Goal: Transaction & Acquisition: Download file/media

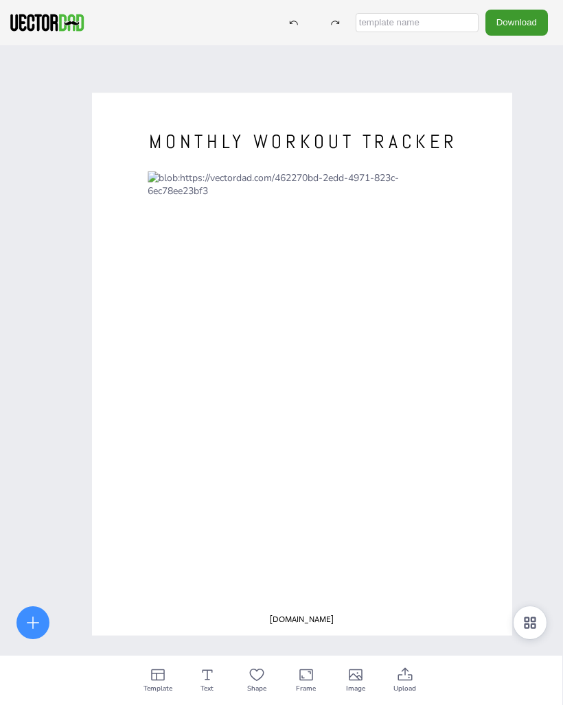
click at [163, 681] on icon at bounding box center [158, 676] width 14 height 12
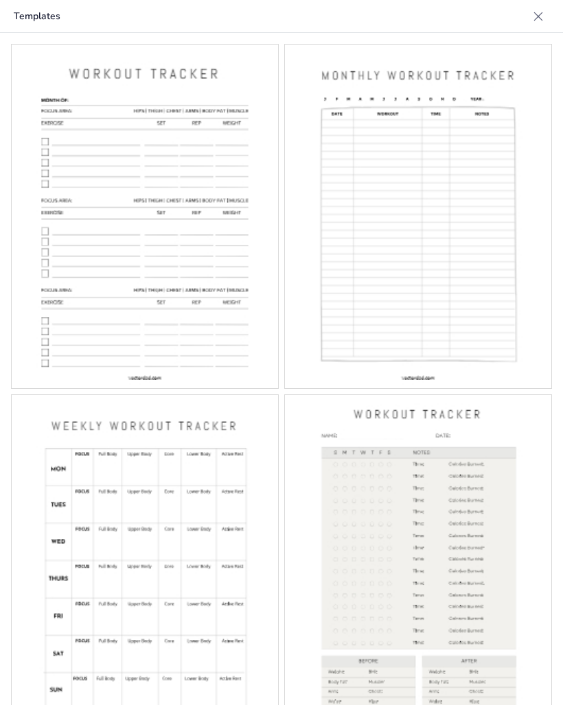
click at [445, 251] on img at bounding box center [418, 217] width 266 height 344
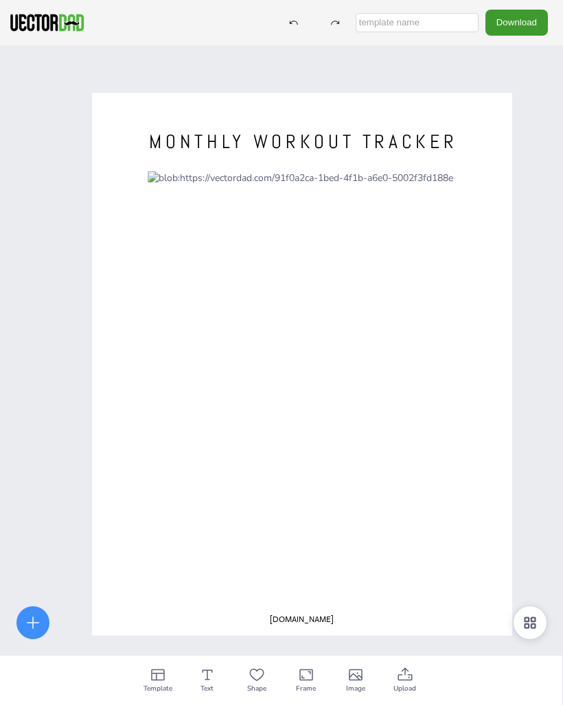
click at [408, 677] on icon at bounding box center [405, 675] width 16 height 16
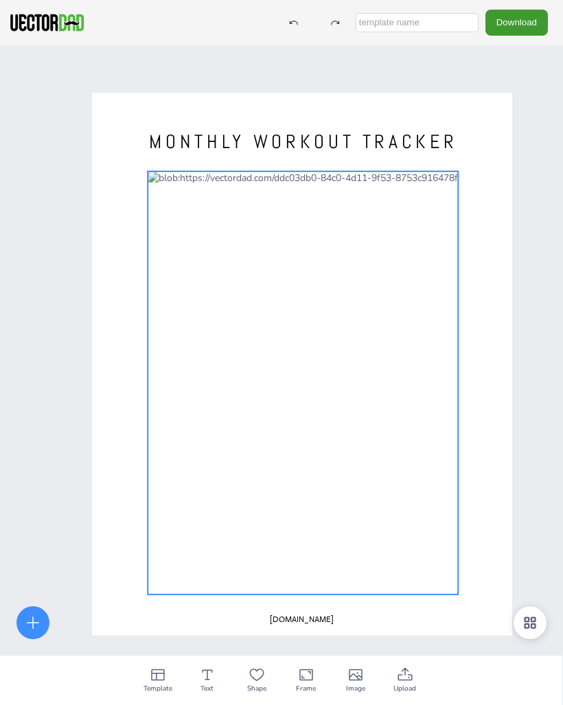
click at [362, 458] on div at bounding box center [303, 383] width 310 height 423
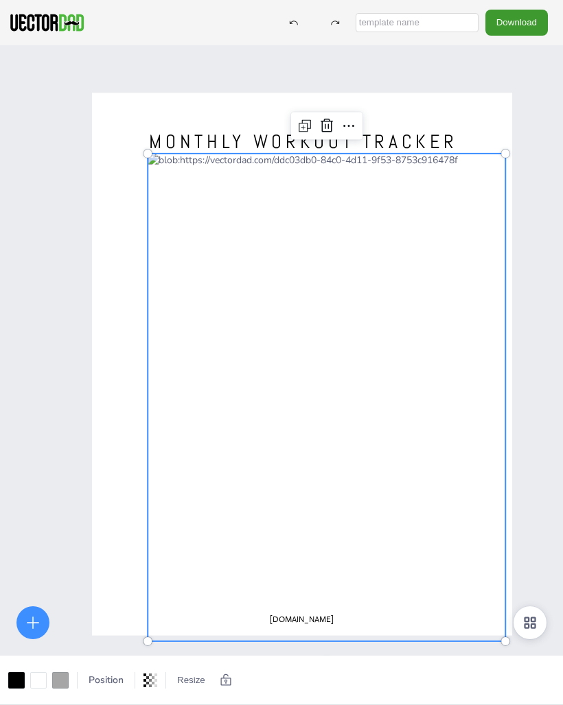
click at [537, 621] on icon at bounding box center [530, 623] width 16 height 16
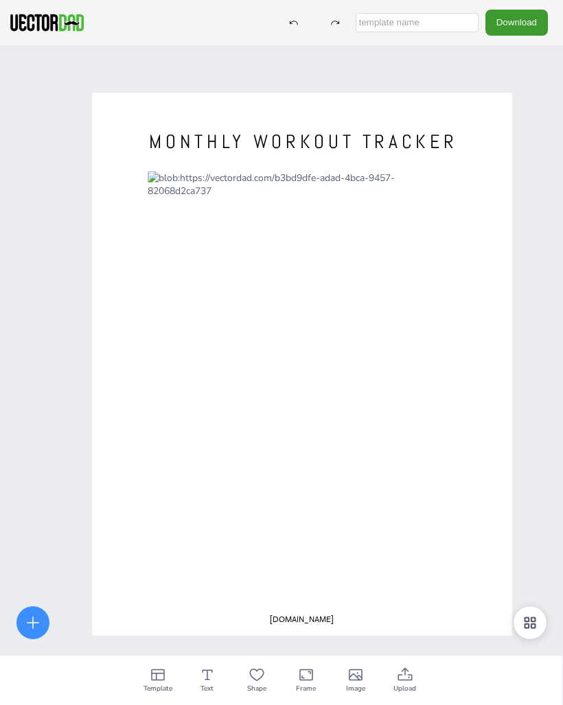
click at [314, 678] on icon at bounding box center [306, 675] width 16 height 16
click at [411, 682] on icon at bounding box center [405, 675] width 16 height 16
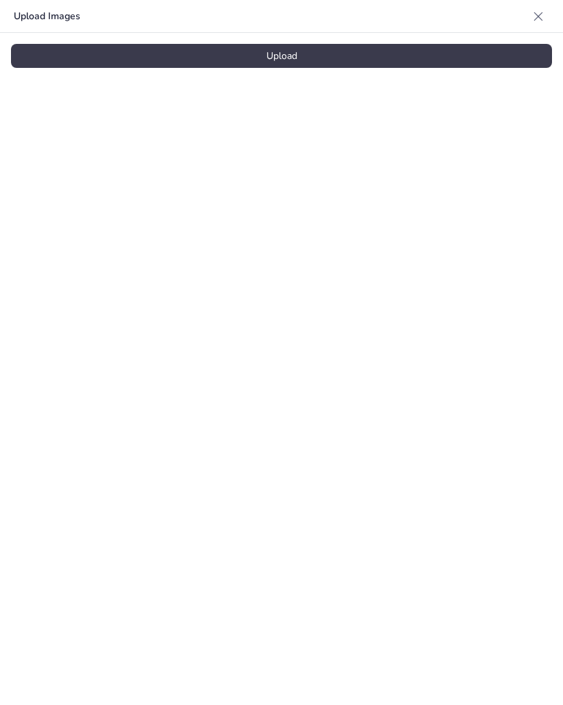
click at [328, 62] on div "Upload" at bounding box center [281, 56] width 541 height 24
click at [537, 14] on icon at bounding box center [538, 17] width 14 height 14
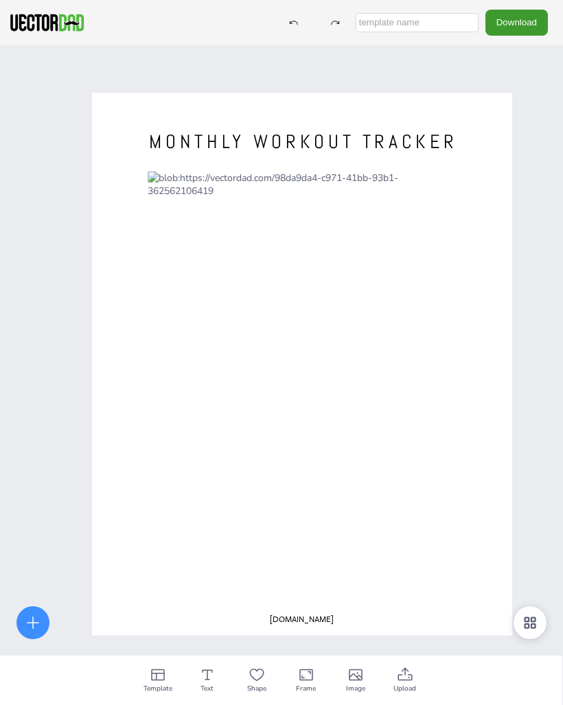
click at [522, 29] on button "Download" at bounding box center [516, 22] width 62 height 25
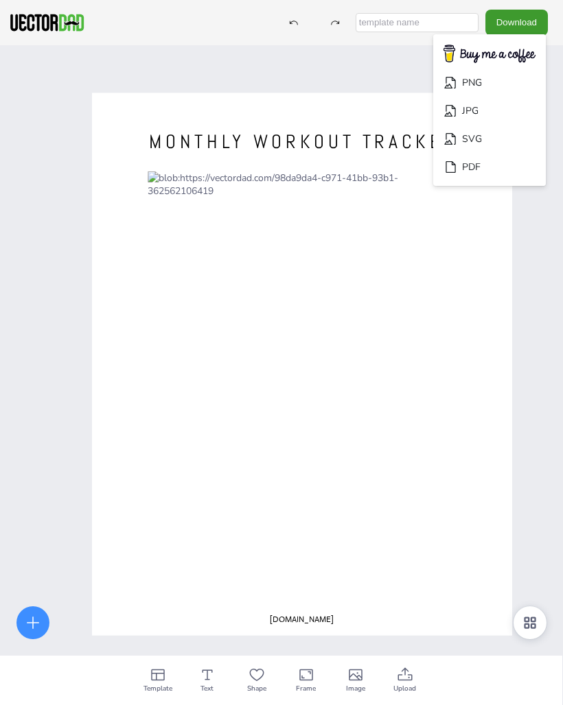
click at [484, 110] on li "JPG" at bounding box center [489, 111] width 113 height 28
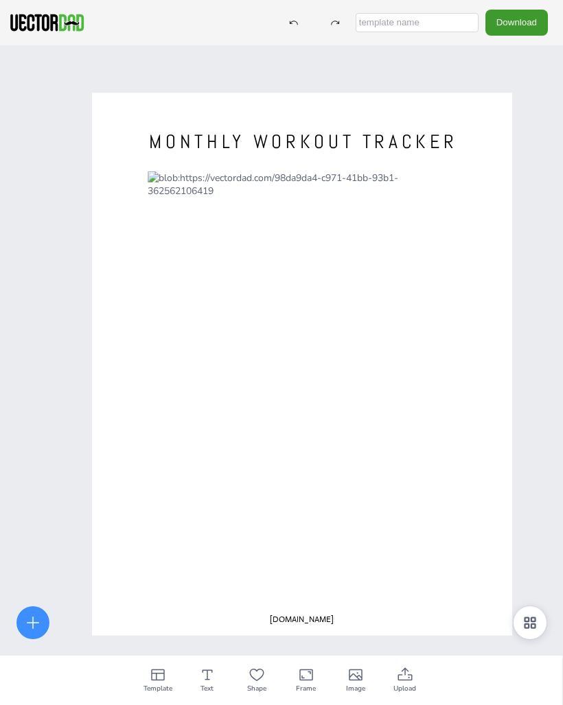
click at [560, 178] on div "MONTHLY WORKOUT TRACKER [DOMAIN_NAME]" at bounding box center [281, 397] width 563 height 705
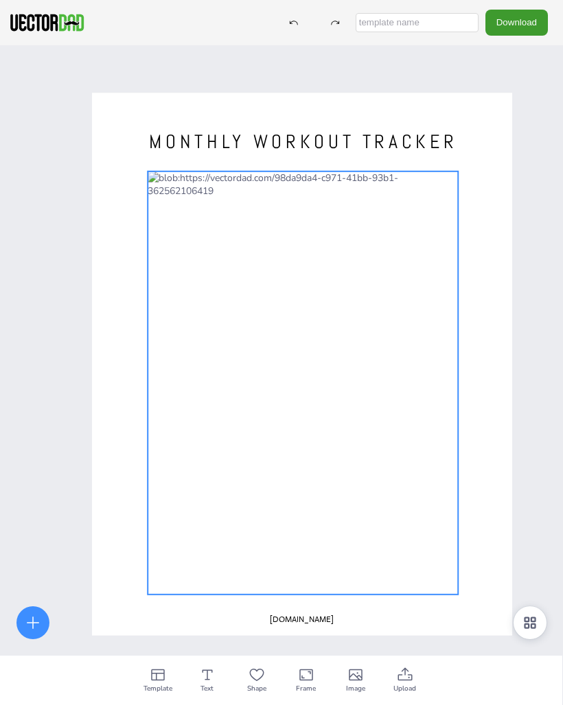
click at [337, 359] on div at bounding box center [303, 383] width 310 height 423
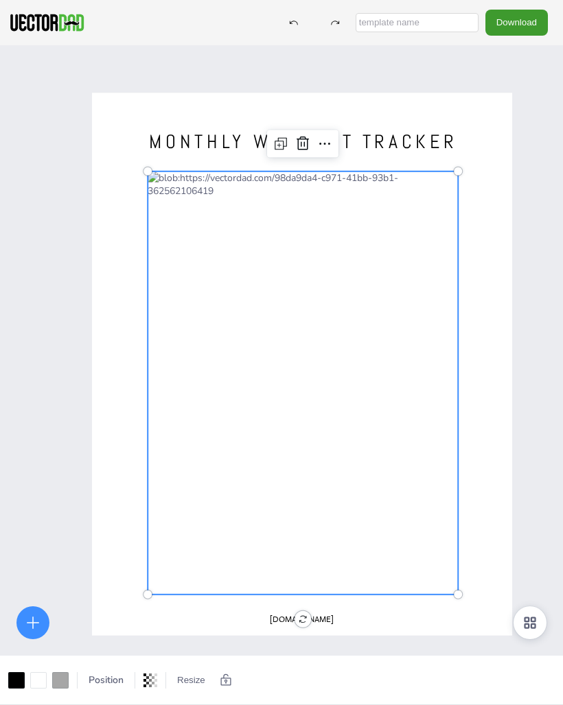
click at [528, 19] on button "Download" at bounding box center [516, 22] width 62 height 25
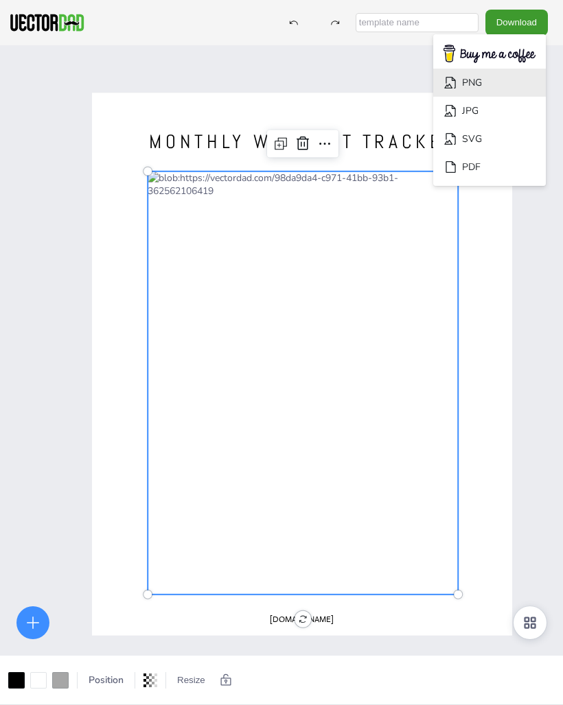
click at [478, 82] on li "PNG" at bounding box center [489, 83] width 113 height 28
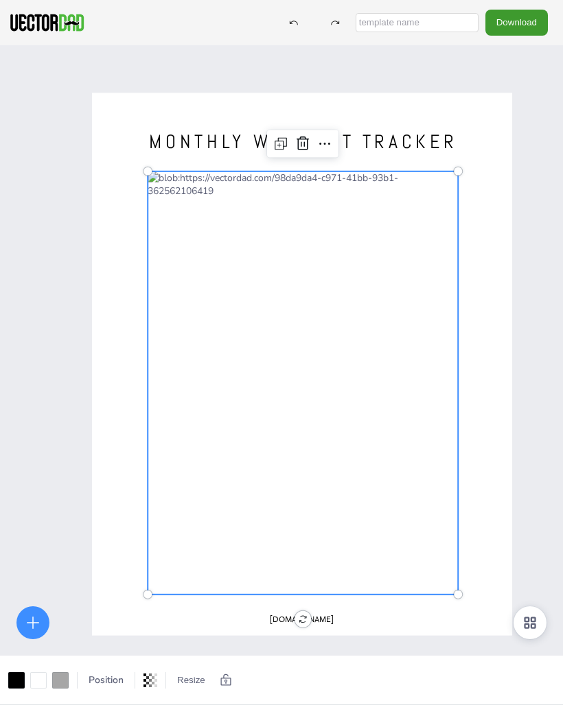
click at [559, 78] on div "MONTHLY WORKOUT TRACKER [DOMAIN_NAME]" at bounding box center [281, 397] width 563 height 705
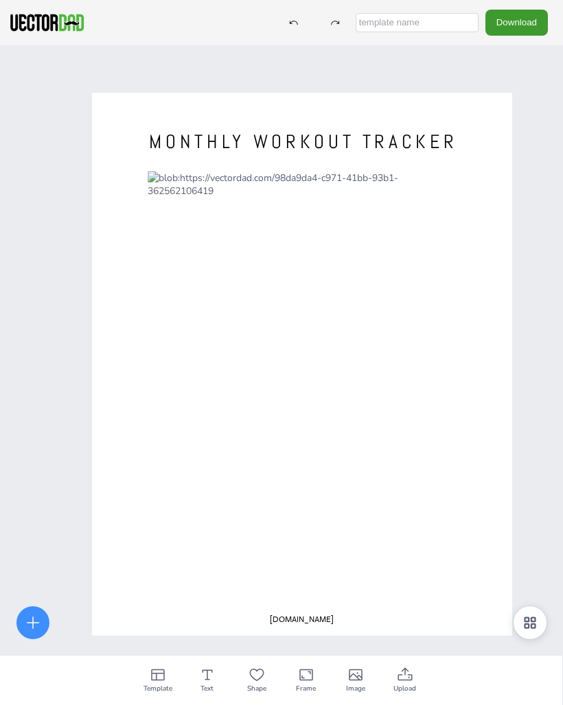
click at [531, 32] on button "Download" at bounding box center [516, 22] width 62 height 25
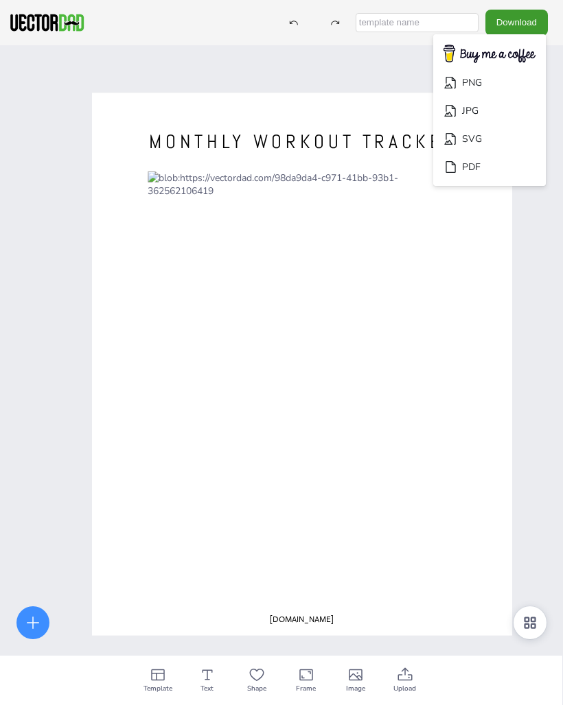
click at [481, 167] on li "PDF" at bounding box center [489, 167] width 113 height 28
